Goal: Task Accomplishment & Management: Manage account settings

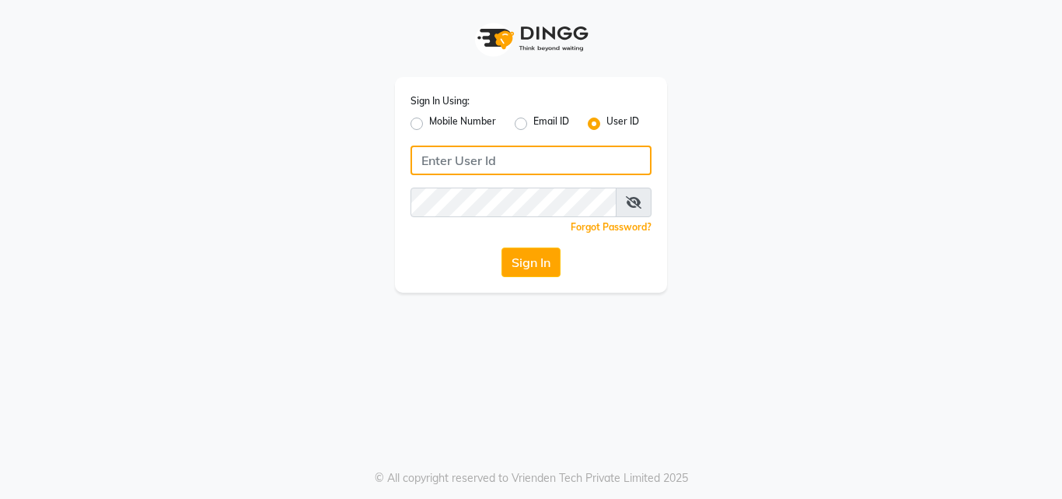
click at [460, 157] on input "Username" at bounding box center [531, 160] width 241 height 30
type input "Affinityexpress"
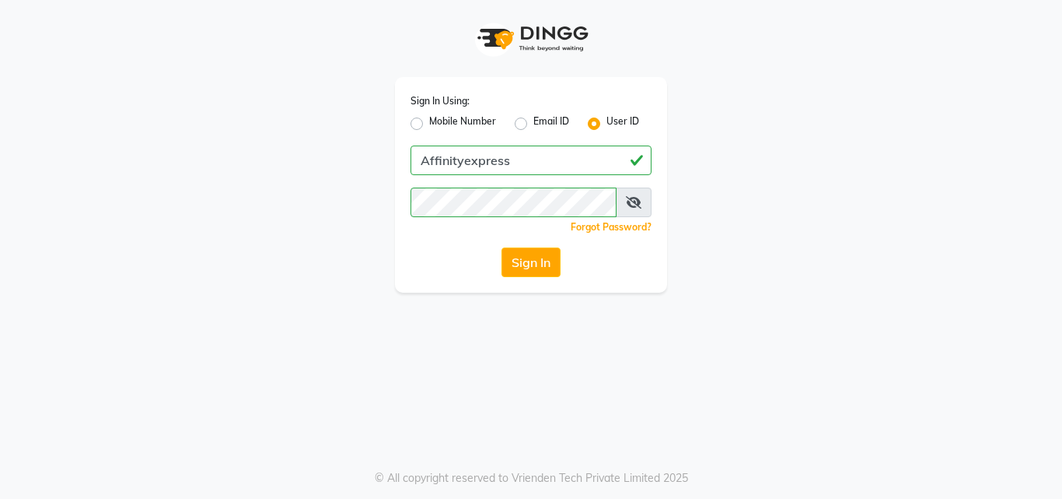
click at [665, 348] on div "Sign In Using: Mobile Number Email ID User ID Affinityexpress Remember me Forgo…" at bounding box center [531, 249] width 1062 height 499
click at [525, 267] on button "Sign In" at bounding box center [531, 262] width 59 height 30
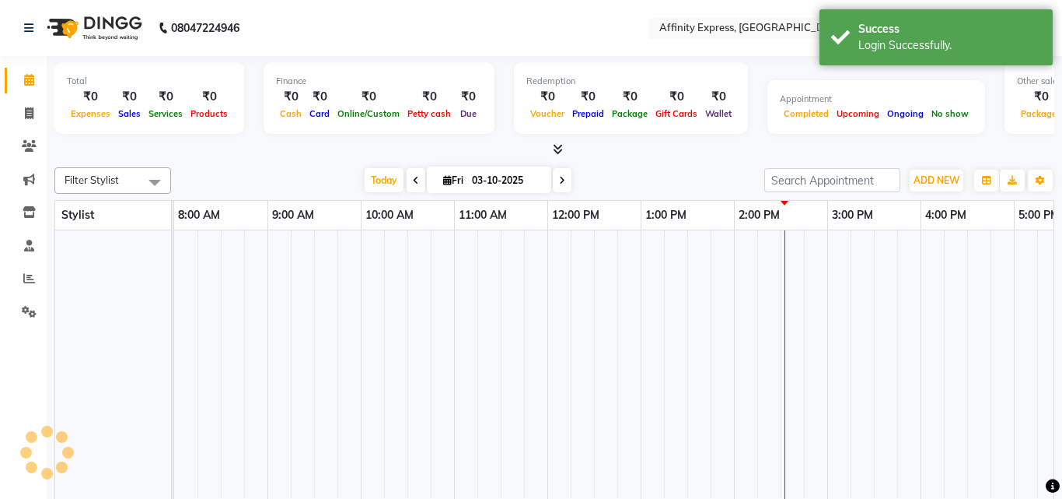
select select "en"
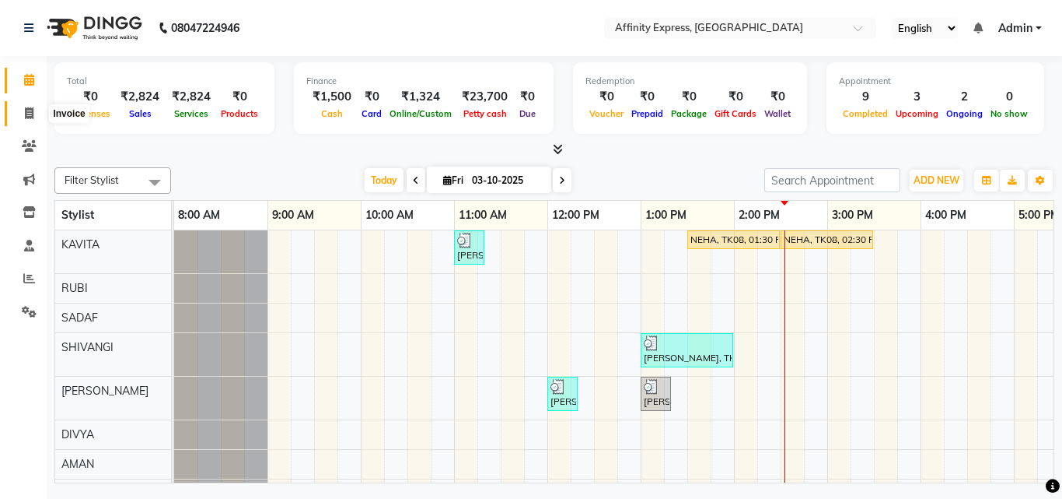
click at [29, 114] on icon at bounding box center [29, 113] width 9 height 12
select select "service"
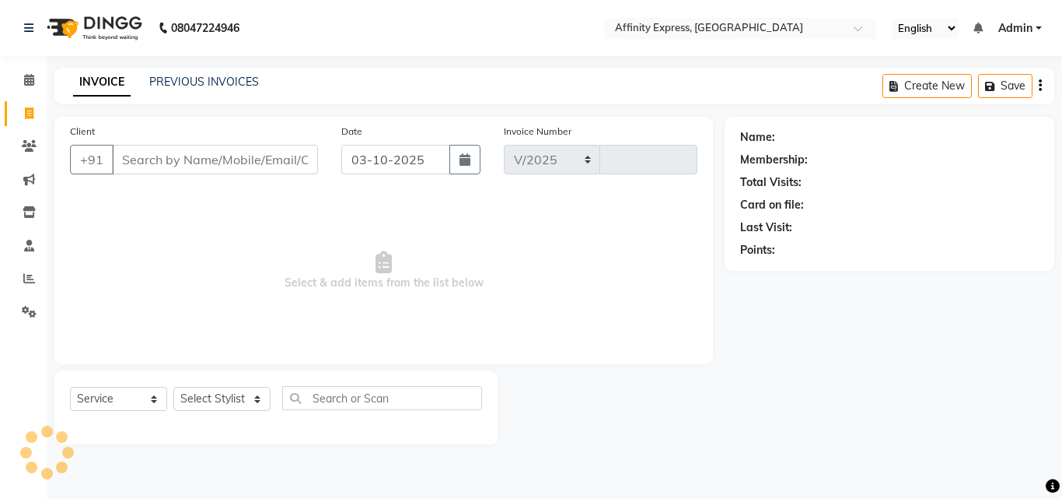
select select "9123"
type input "0057"
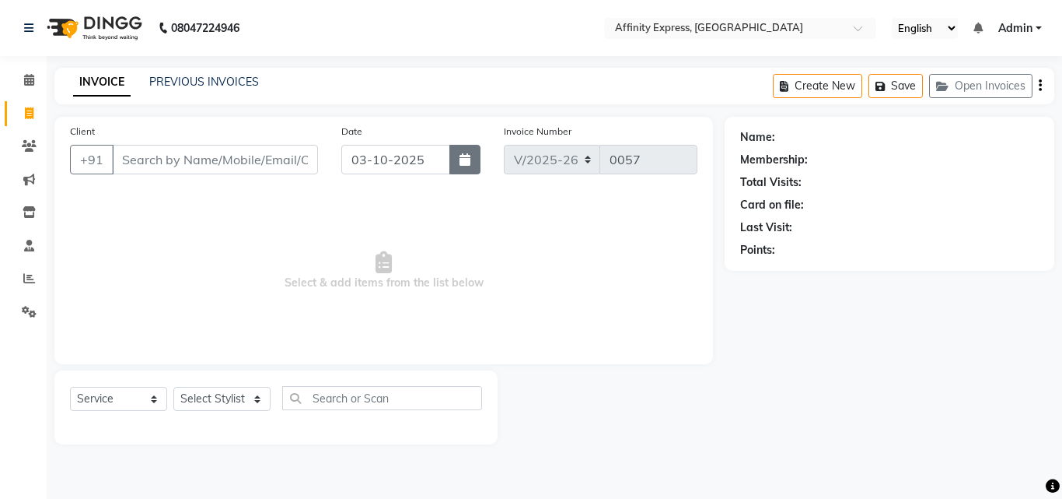
click at [475, 160] on button "button" at bounding box center [465, 160] width 31 height 30
select select "10"
select select "2025"
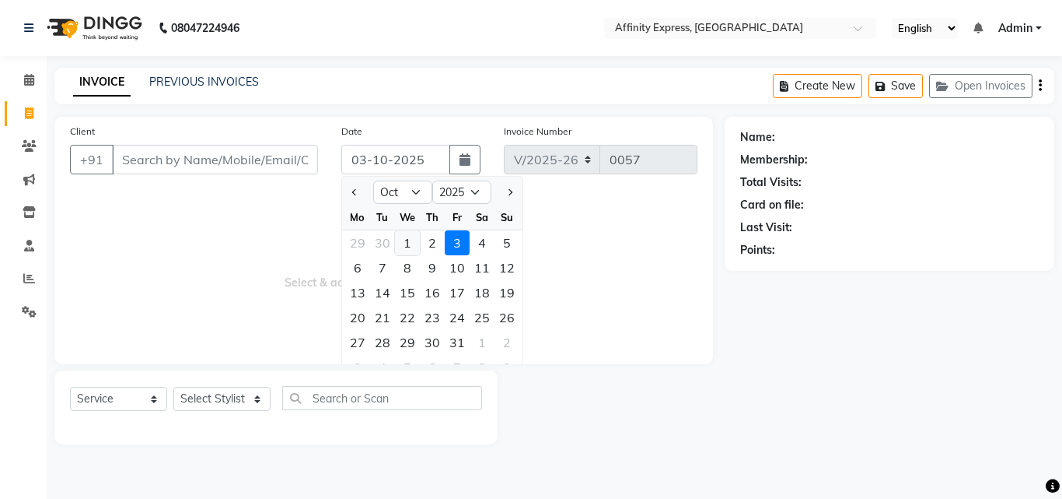
click at [409, 243] on div "1" at bounding box center [407, 242] width 25 height 25
type input "01-10-2025"
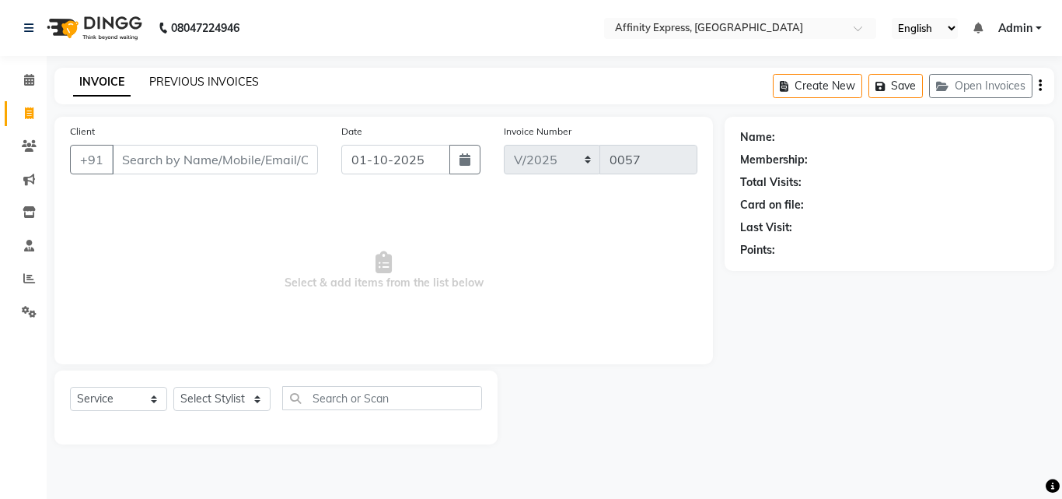
click at [212, 78] on link "PREVIOUS INVOICES" at bounding box center [204, 82] width 110 height 14
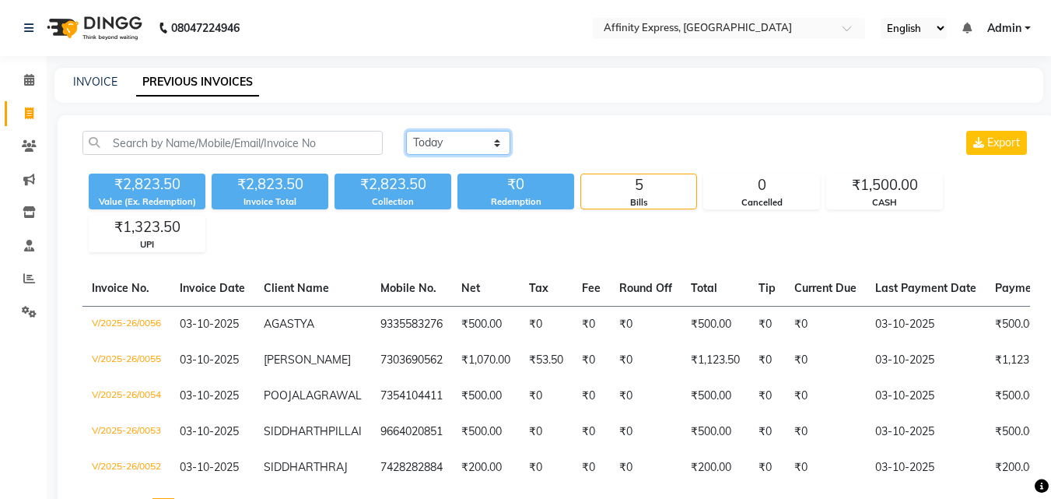
click at [493, 140] on select "[DATE] [DATE] Custom Range" at bounding box center [458, 143] width 104 height 24
click at [499, 149] on select "[DATE] [DATE] Custom Range" at bounding box center [458, 143] width 104 height 24
select select "range"
click at [406, 131] on select "[DATE] [DATE] Custom Range" at bounding box center [458, 143] width 104 height 24
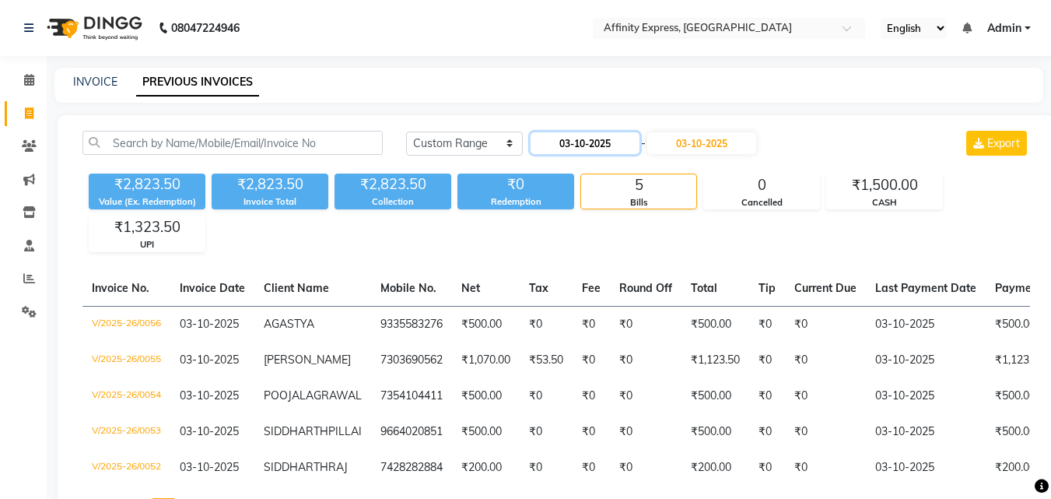
click at [576, 141] on input "03-10-2025" at bounding box center [584, 143] width 109 height 22
select select "10"
select select "2025"
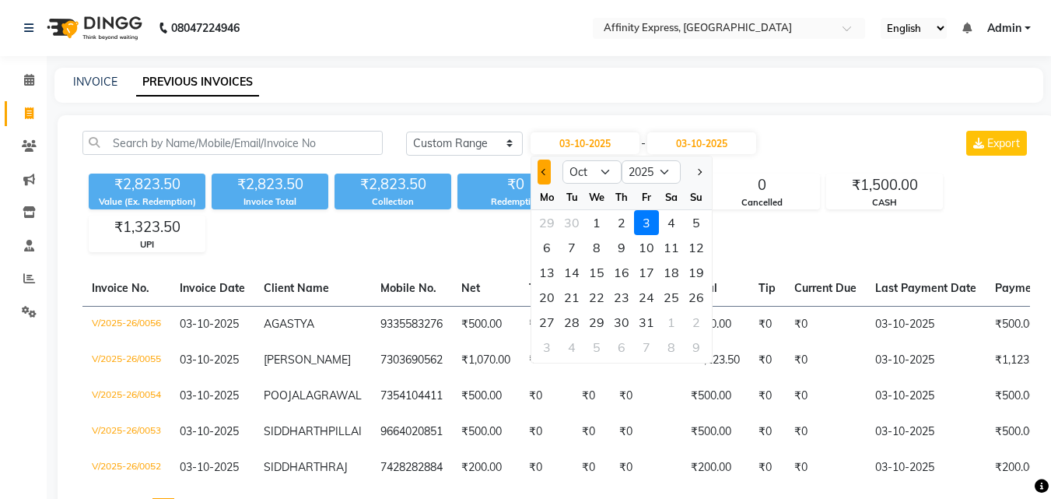
click at [545, 173] on span "Previous month" at bounding box center [544, 172] width 6 height 6
select select "9"
click at [541, 222] on div "1" at bounding box center [546, 222] width 25 height 25
type input "01-09-2025"
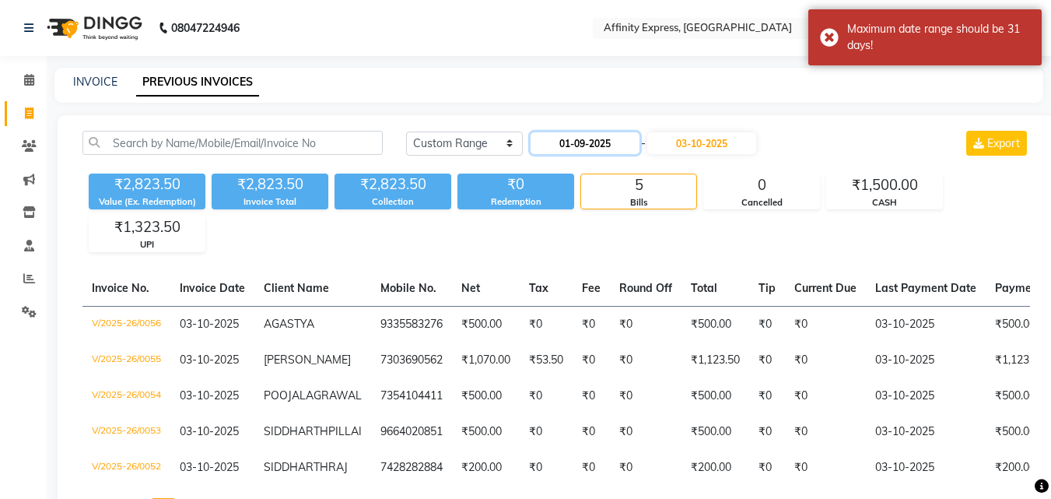
click at [590, 134] on input "01-09-2025" at bounding box center [584, 143] width 109 height 22
select select "9"
select select "2025"
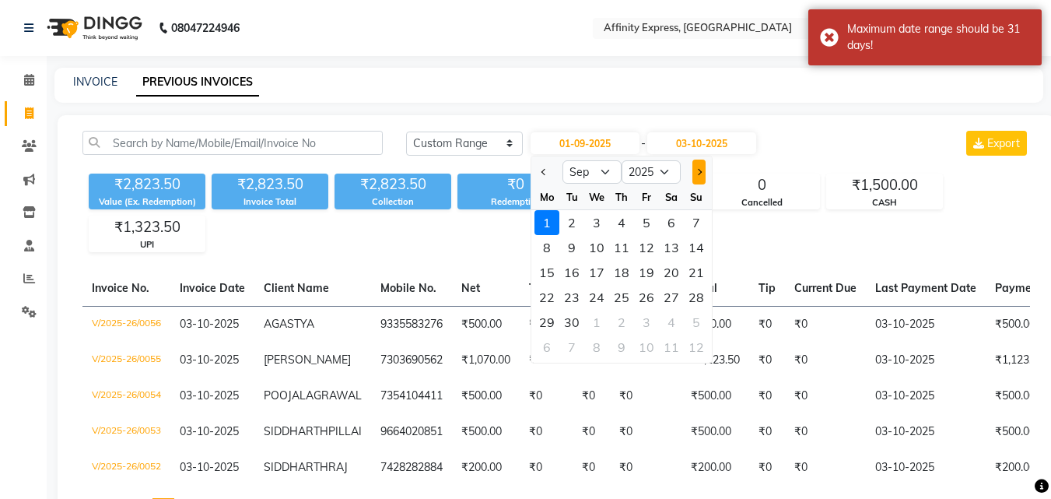
click at [700, 165] on button "Next month" at bounding box center [698, 171] width 13 height 25
select select "10"
click at [593, 222] on div "1" at bounding box center [596, 222] width 25 height 25
type input "01-10-2025"
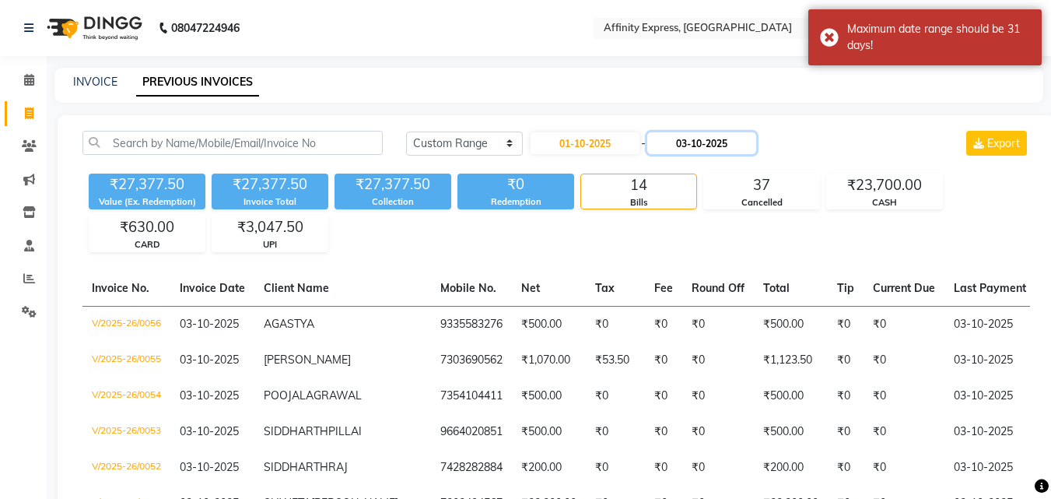
click at [709, 140] on input "03-10-2025" at bounding box center [701, 143] width 109 height 22
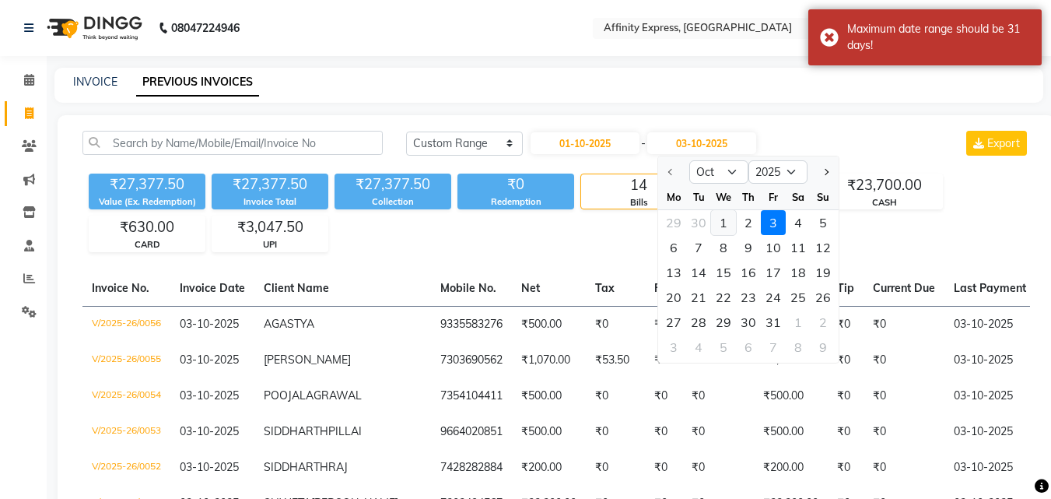
click at [724, 227] on div "1" at bounding box center [723, 222] width 25 height 25
type input "01-10-2025"
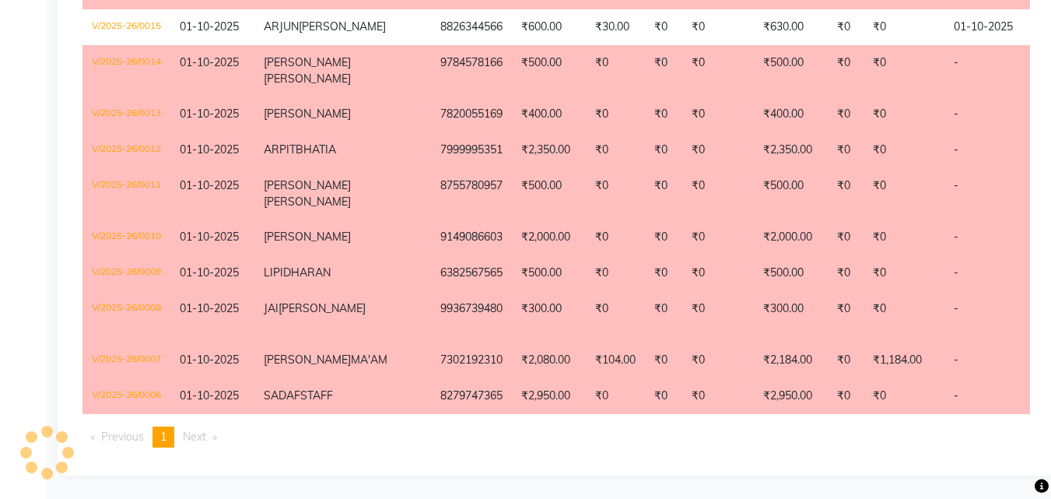
scroll to position [684, 0]
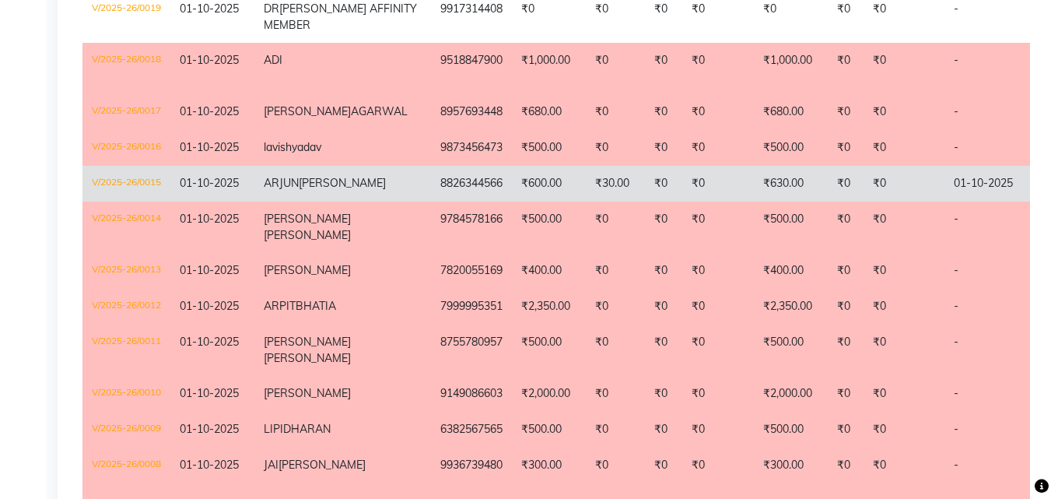
click at [754, 201] on td "₹630.00" at bounding box center [791, 184] width 74 height 36
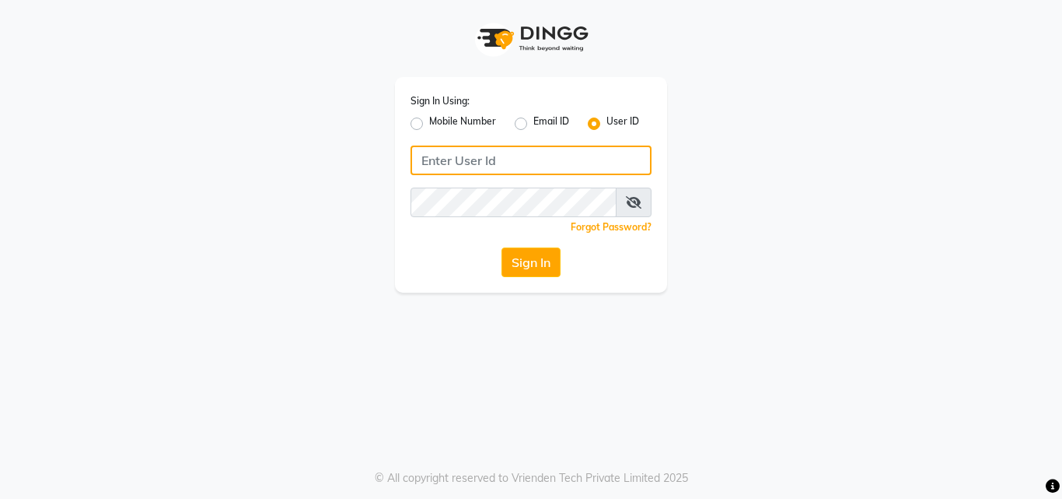
click at [480, 159] on input "Username" at bounding box center [531, 160] width 241 height 30
type input "Affinityexpress"
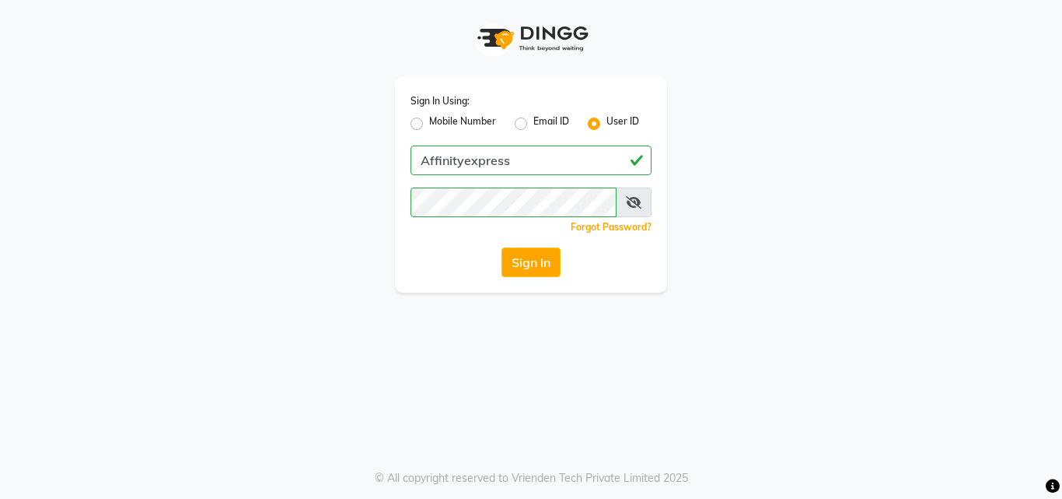
click at [559, 365] on div "Sign In Using: Mobile Number Email ID User ID Affinityexpress Remember me Forgo…" at bounding box center [531, 249] width 1062 height 499
click at [520, 268] on button "Sign In" at bounding box center [531, 262] width 59 height 30
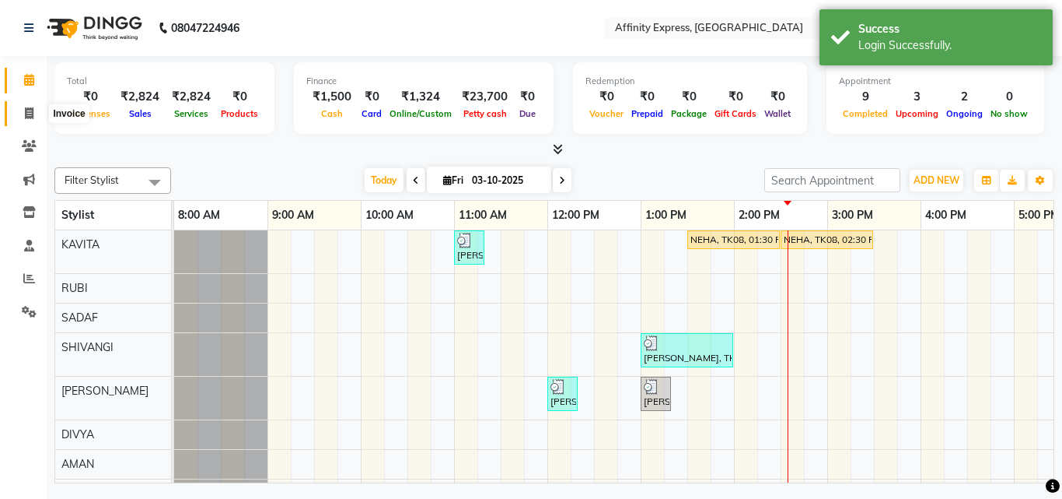
click at [32, 115] on icon at bounding box center [29, 113] width 9 height 12
select select "9123"
select select "service"
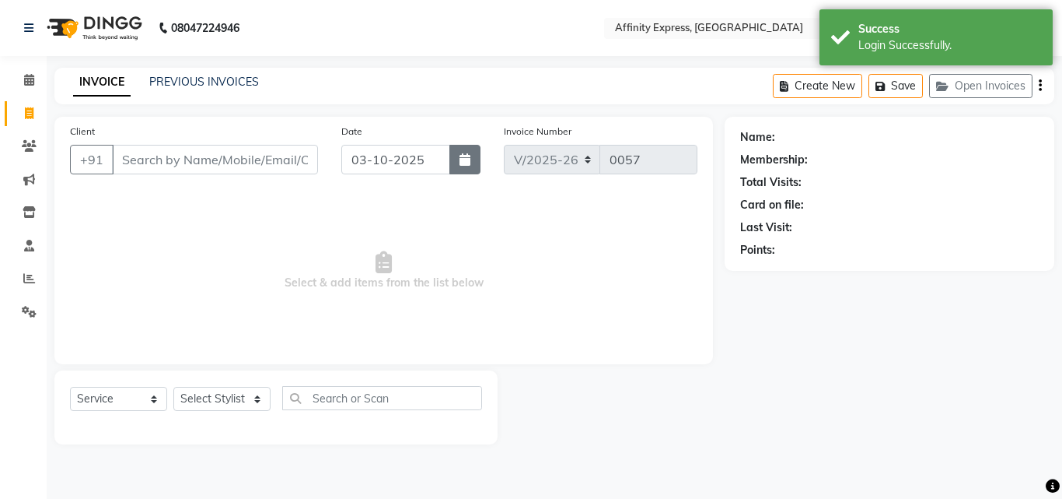
click at [457, 170] on button "button" at bounding box center [465, 160] width 31 height 30
select select "10"
select select "2025"
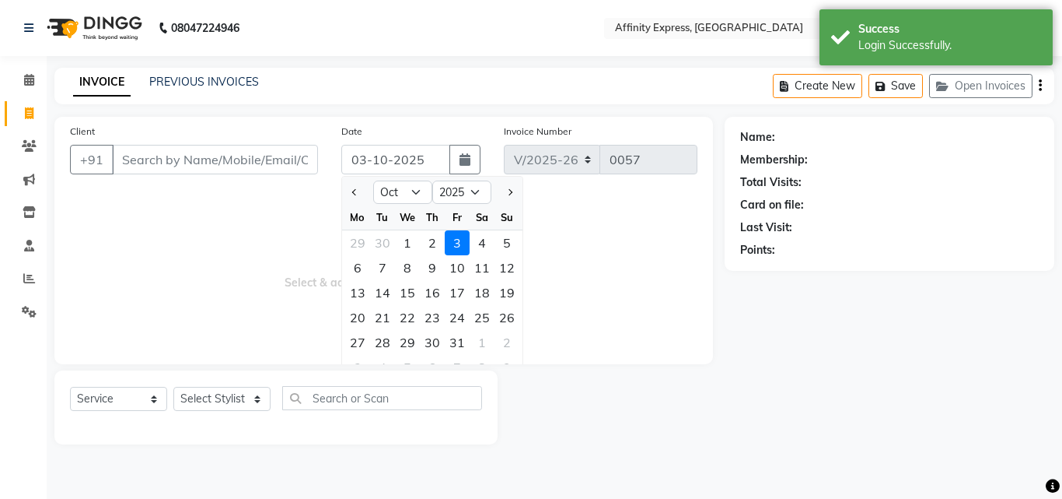
click at [403, 243] on div "1" at bounding box center [407, 242] width 25 height 25
type input "01-10-2025"
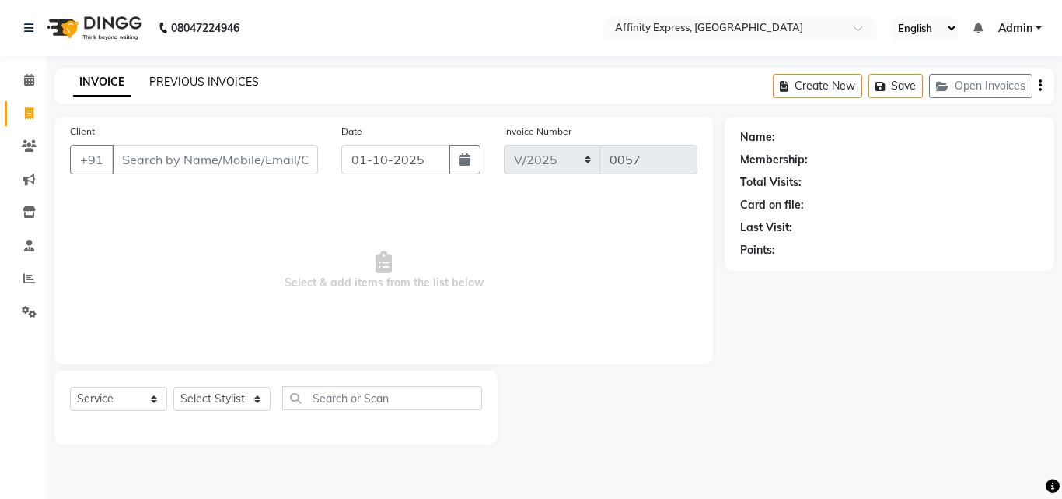
click at [197, 86] on link "PREVIOUS INVOICES" at bounding box center [204, 82] width 110 height 14
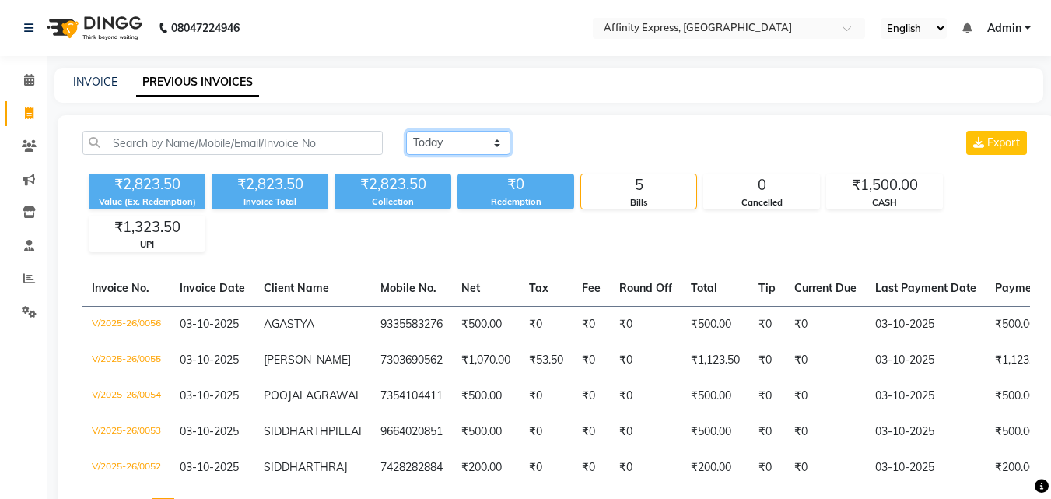
click at [491, 142] on select "[DATE] [DATE] Custom Range" at bounding box center [458, 143] width 104 height 24
select select "range"
click at [406, 131] on select "[DATE] [DATE] Custom Range" at bounding box center [458, 143] width 104 height 24
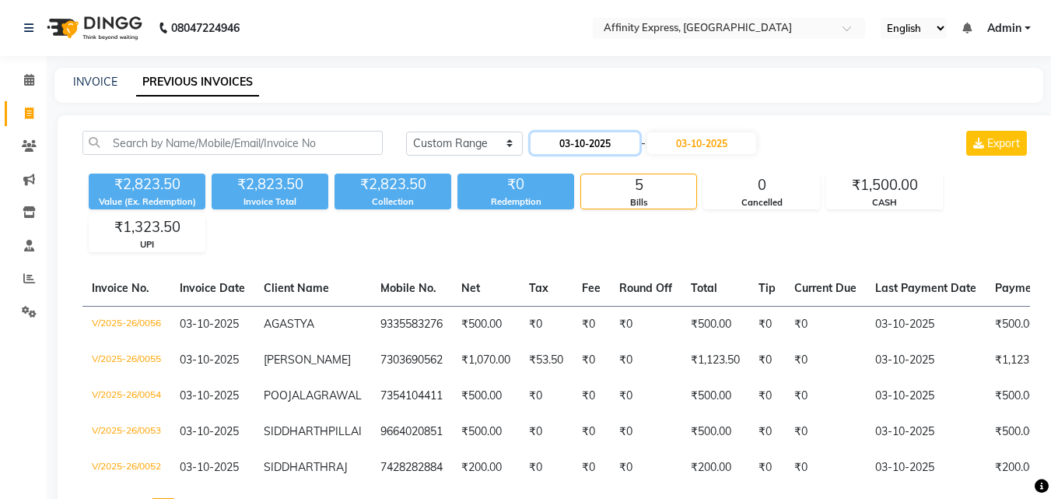
click at [601, 141] on input "03-10-2025" at bounding box center [584, 143] width 109 height 22
select select "10"
select select "2025"
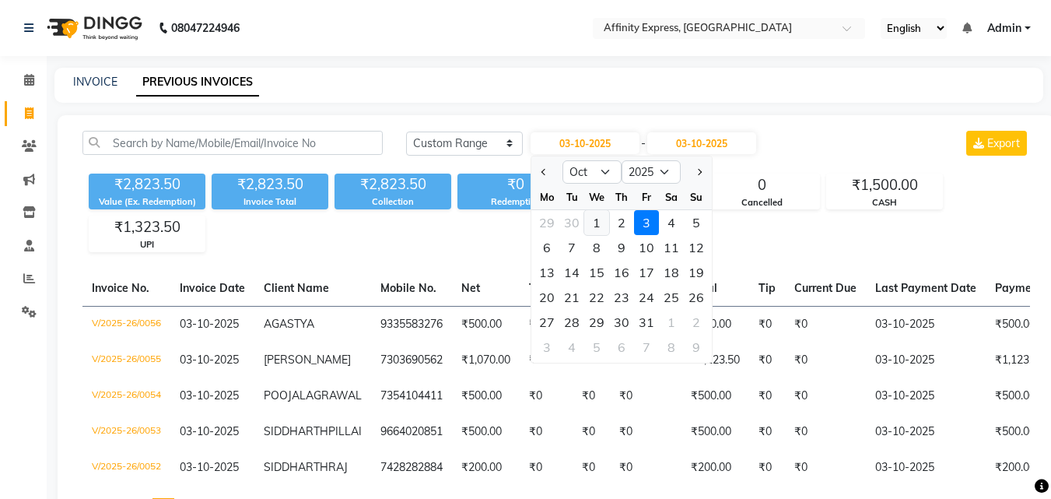
click at [592, 225] on div "1" at bounding box center [596, 222] width 25 height 25
type input "01-10-2025"
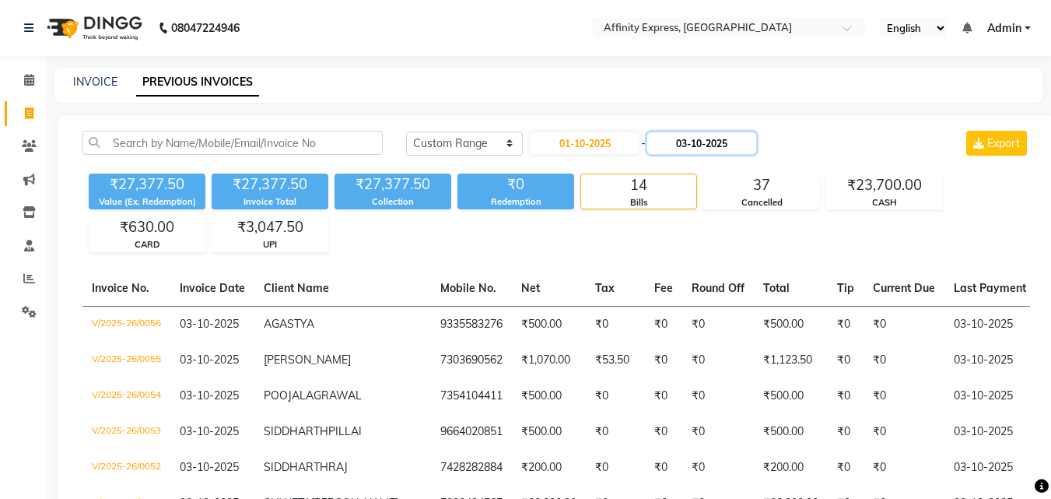
click at [715, 145] on input "03-10-2025" at bounding box center [701, 143] width 109 height 22
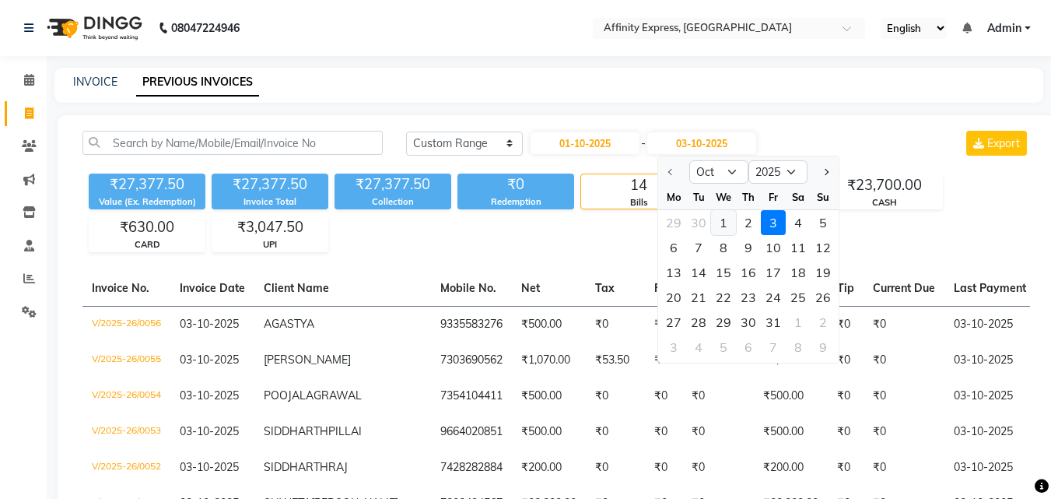
click at [726, 222] on div "1" at bounding box center [723, 222] width 25 height 25
type input "01-10-2025"
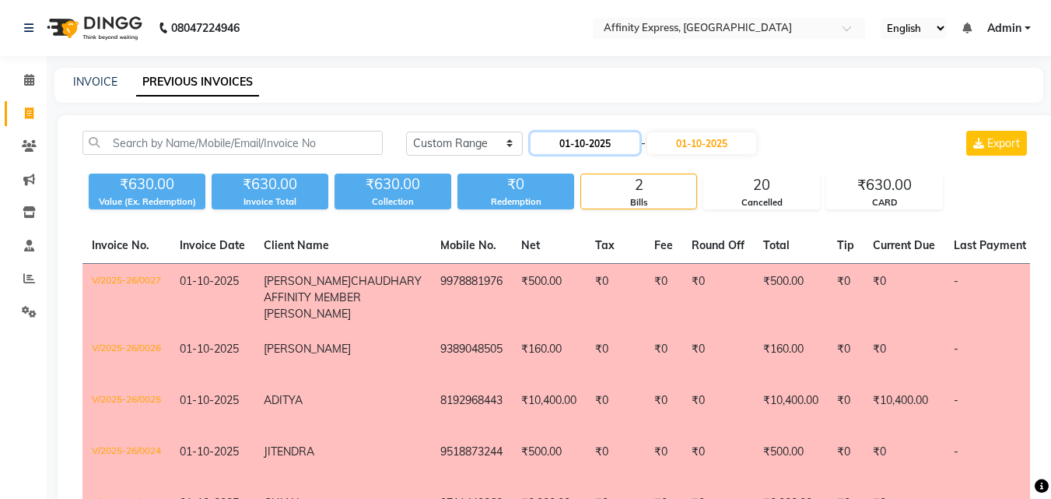
click at [589, 145] on input "01-10-2025" at bounding box center [584, 143] width 109 height 22
select select "10"
select select "2025"
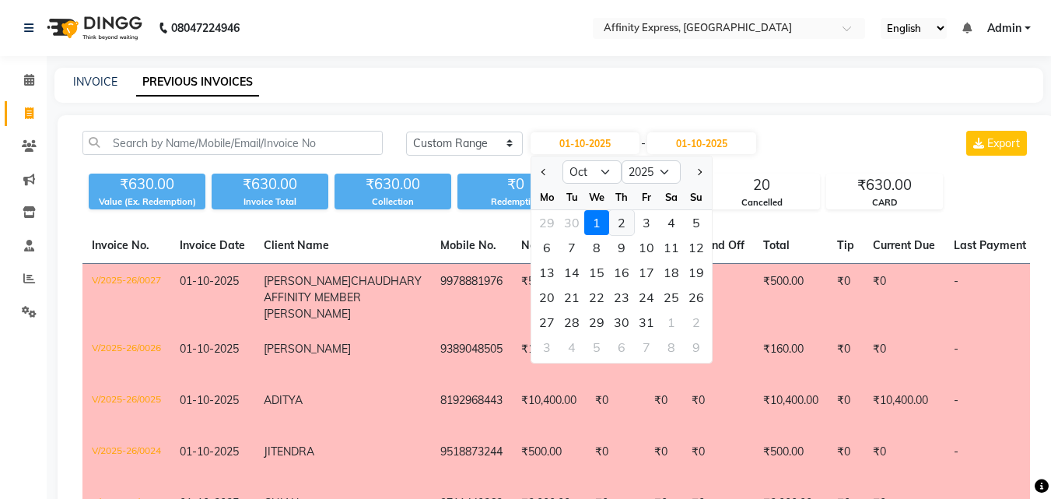
click at [620, 215] on div "2" at bounding box center [621, 222] width 25 height 25
type input "02-10-2025"
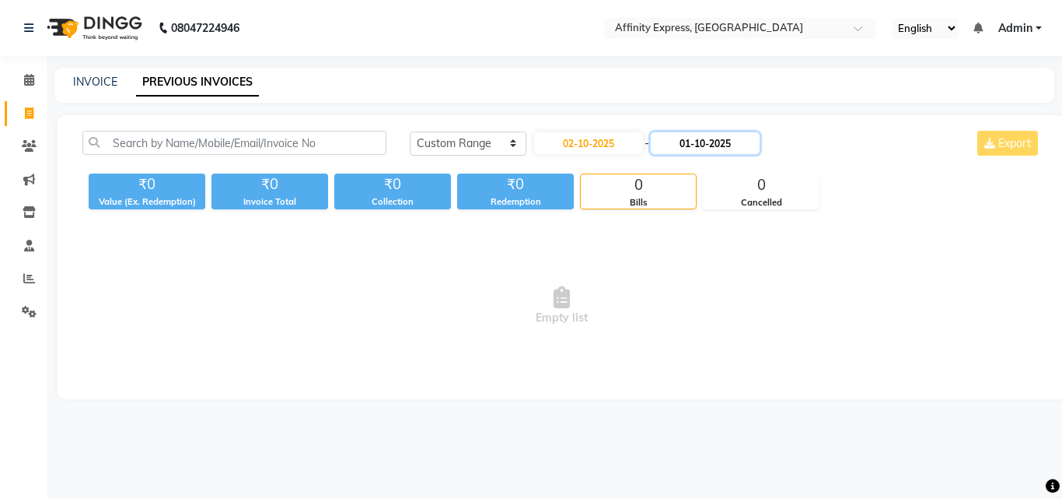
click at [706, 142] on input "01-10-2025" at bounding box center [705, 143] width 109 height 22
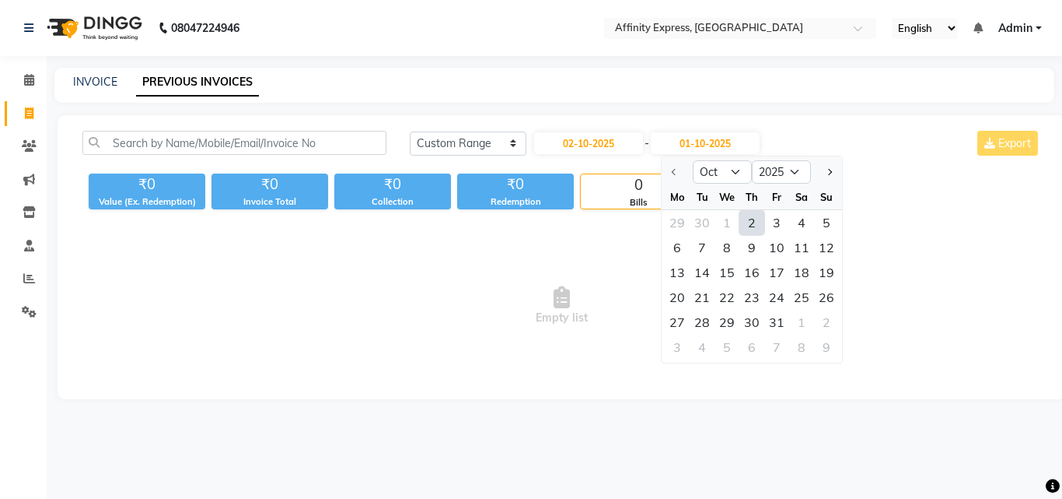
click at [750, 226] on div "2" at bounding box center [752, 222] width 25 height 25
type input "02-10-2025"
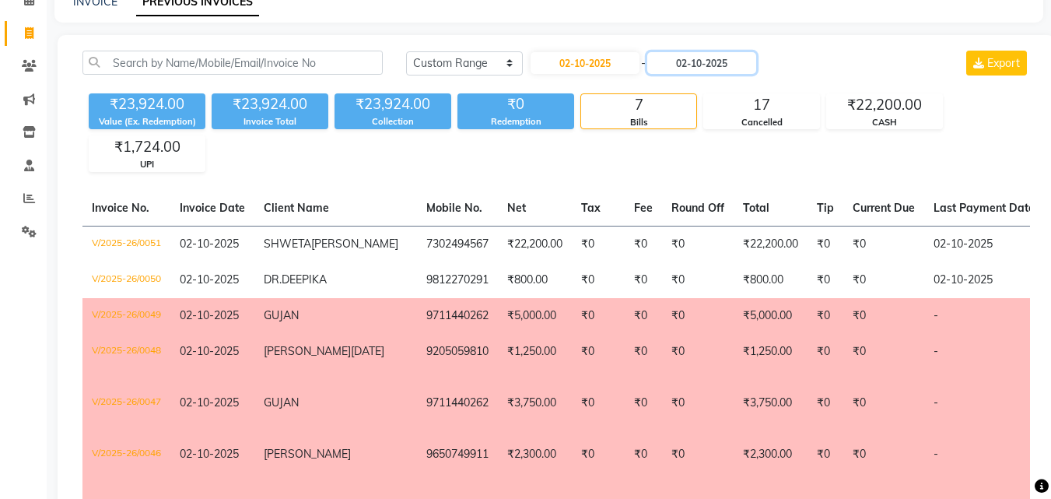
scroll to position [78, 0]
